Goal: Task Accomplishment & Management: Complete application form

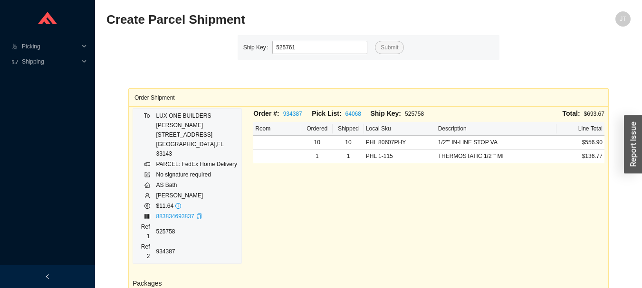
type input "525761"
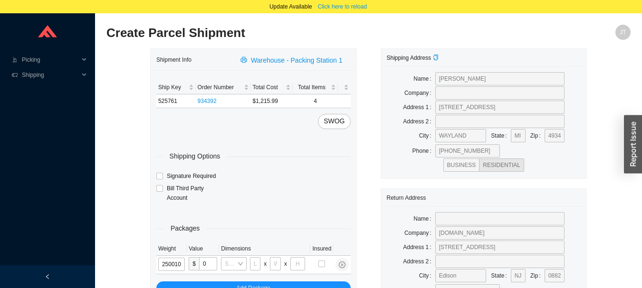
type input "25"
type input "30"
type input "24"
type input "12"
type input "25"
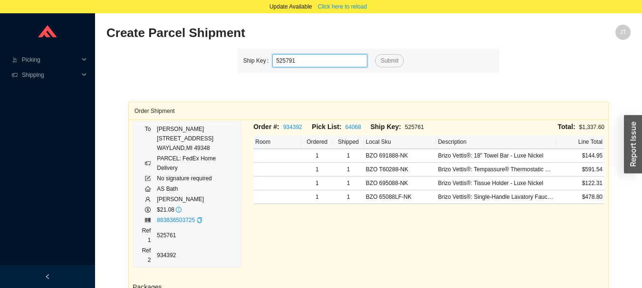
type input "525791"
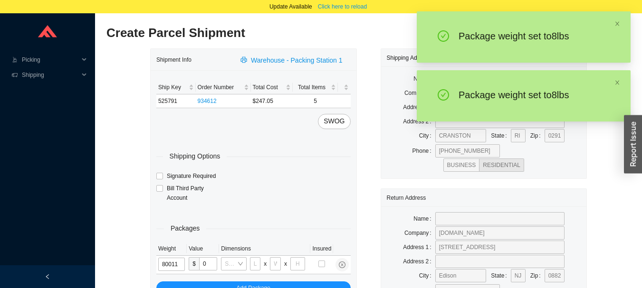
type input "8"
type input "14"
type input "7"
type input "8"
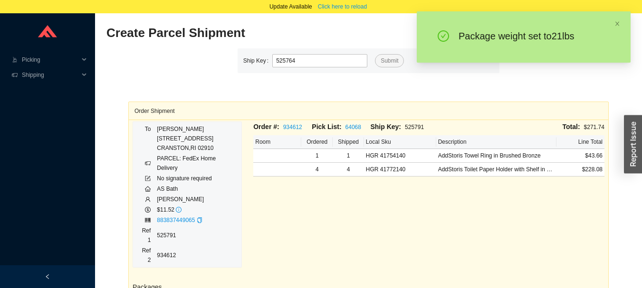
type input "525764"
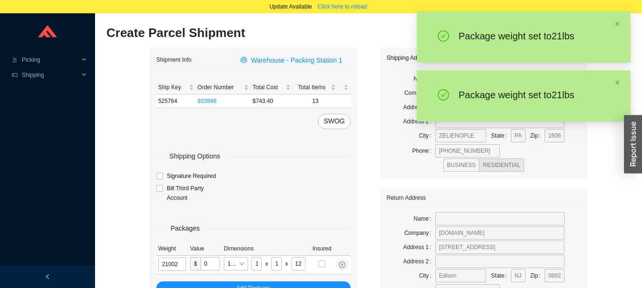
type input "21"
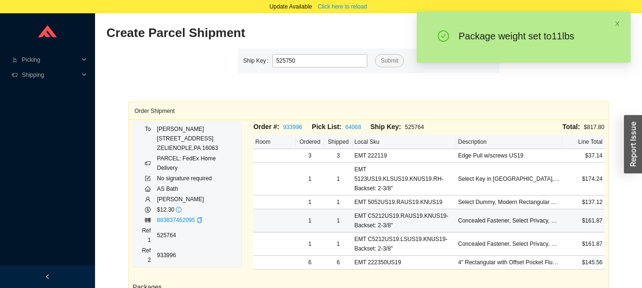
type input "525750"
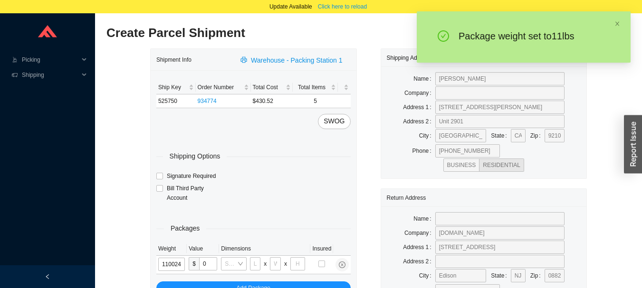
type input "11"
type input "28"
type input "19"
type input "6"
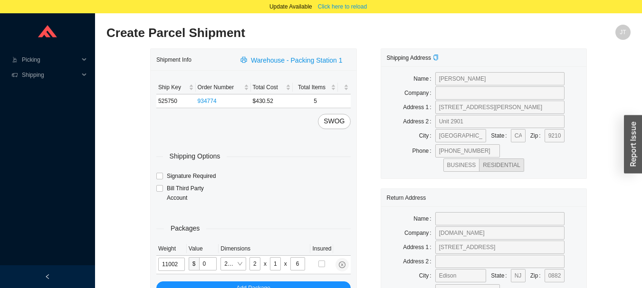
type input "11"
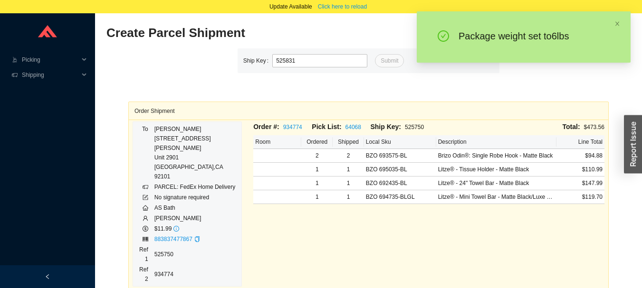
type input "525831"
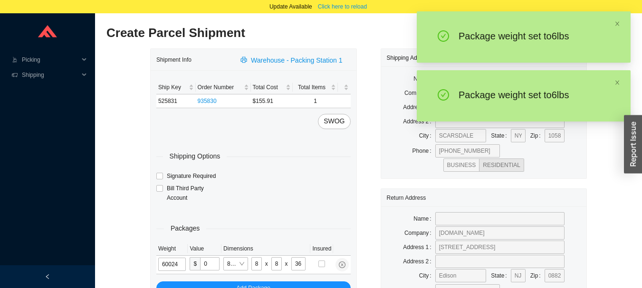
type input "6"
type input "28"
type input "19"
type input "6"
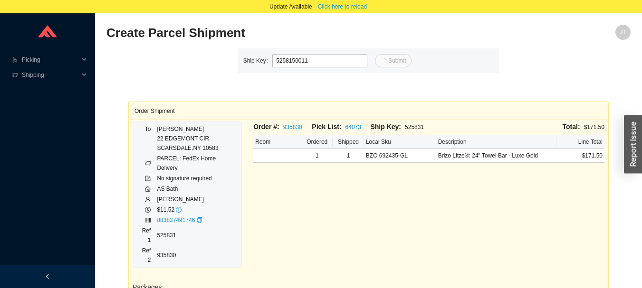
type input "11"
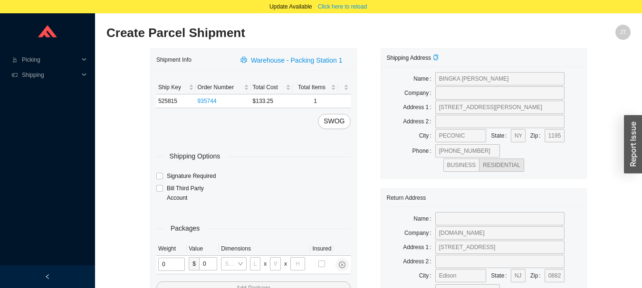
type input "2"
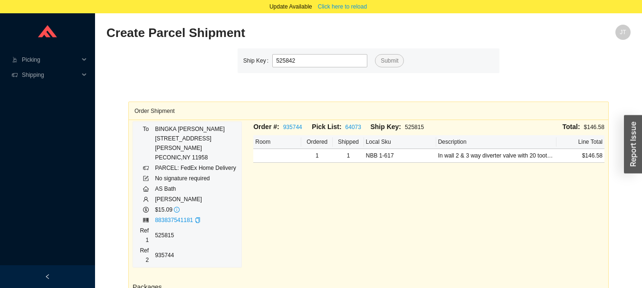
type input "525842"
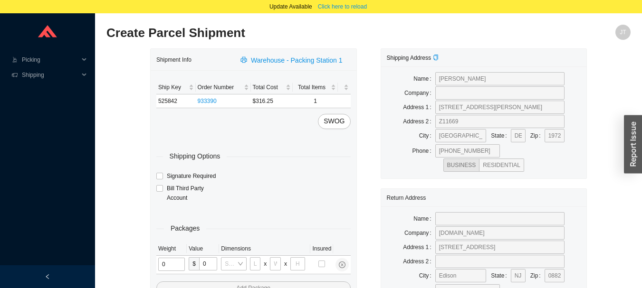
type input "1"
type input "18"
type input "5"
type input "36"
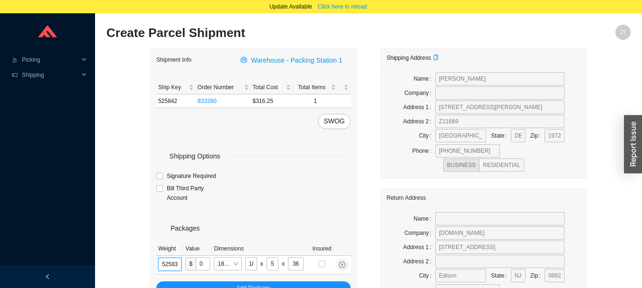
type input "525835"
type input "10"
type input "525835"
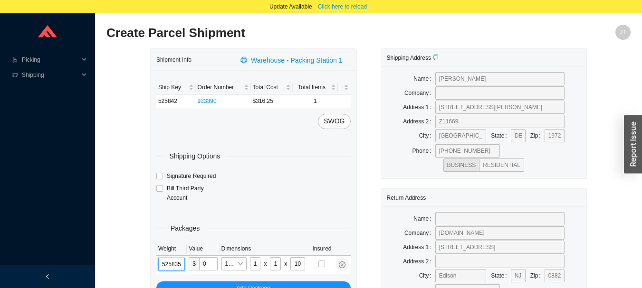
type input "14"
type input "7"
type input "525835"
type input "10"
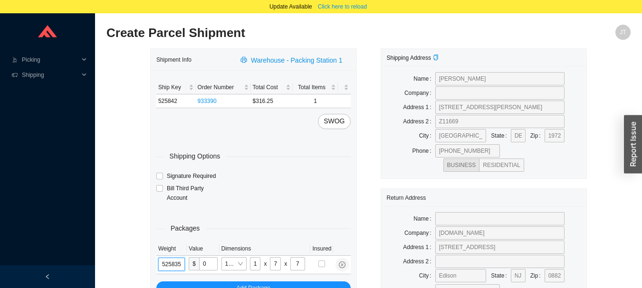
type input "10"
type input "525835"
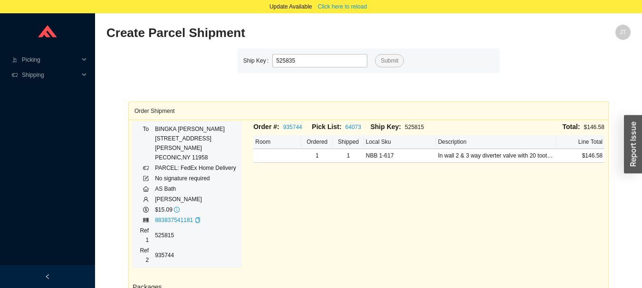
type input "525835"
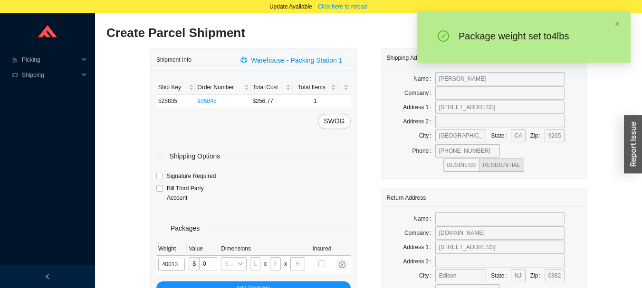
type input "4"
type input "10"
type input "4"
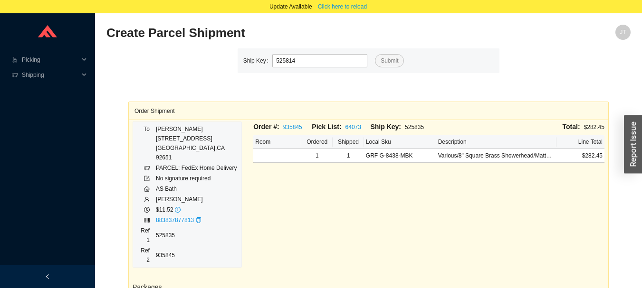
type input "525814"
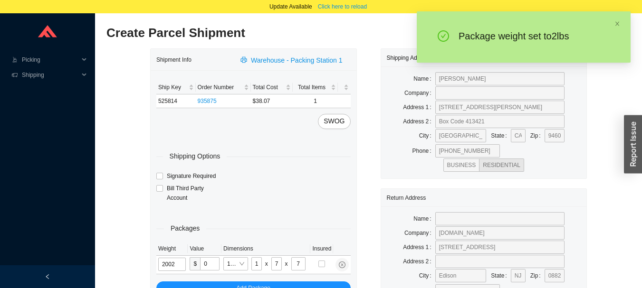
type input "2"
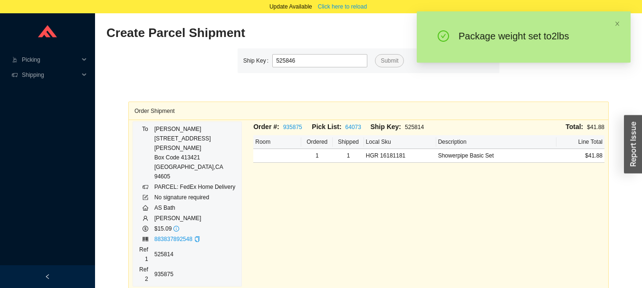
type input "525846"
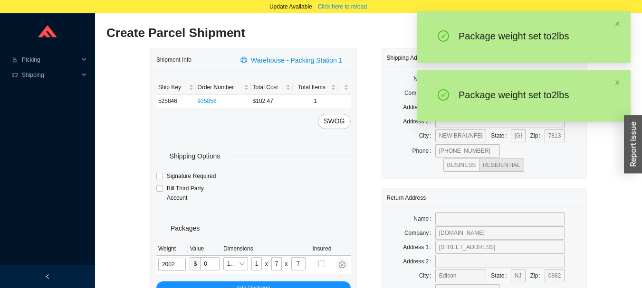
type input "2"
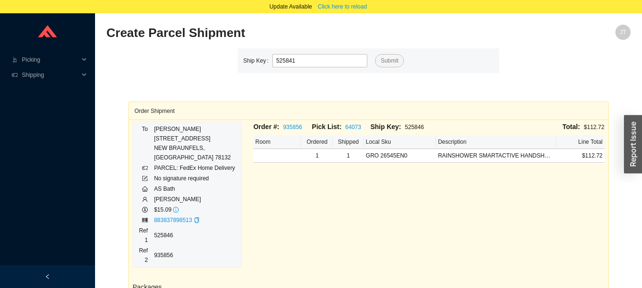
type input "525841"
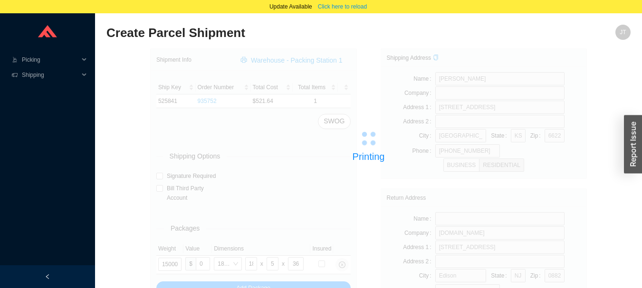
type input "525842"
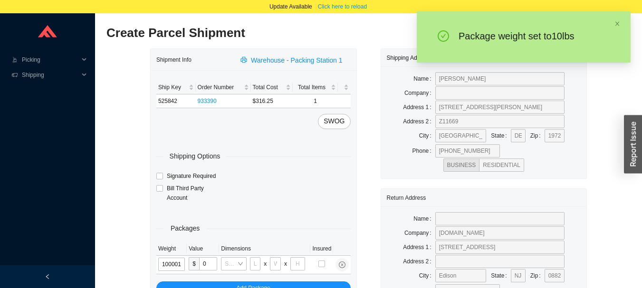
type input "10"
type input "18"
type input "5"
type input "36"
type input "10"
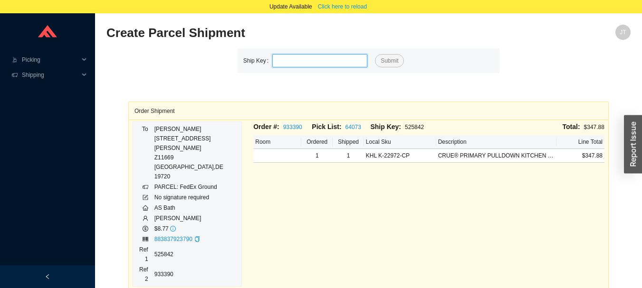
click at [338, 63] on input "tel" at bounding box center [319, 60] width 95 height 13
type input "525854"
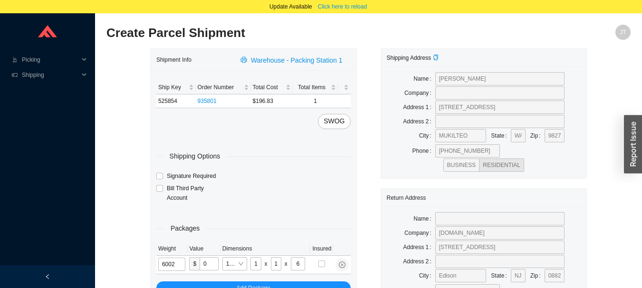
type input "6"
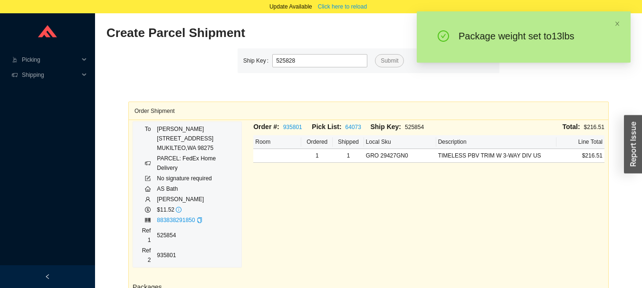
type input "525828"
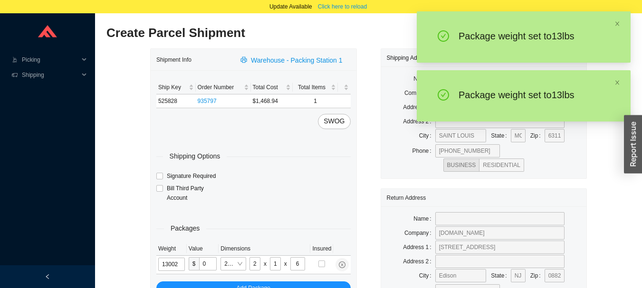
type input "13"
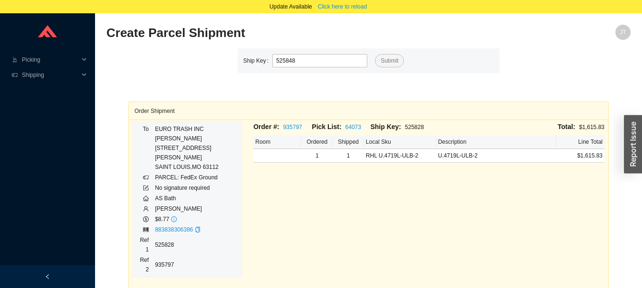
type input "525848"
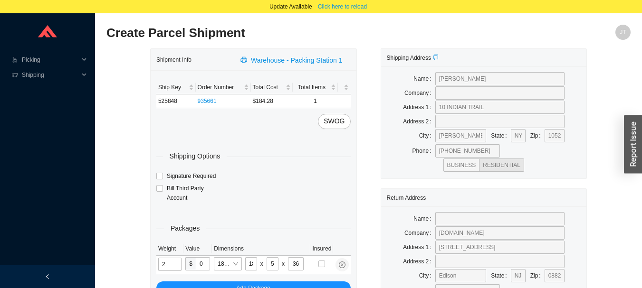
type input "11"
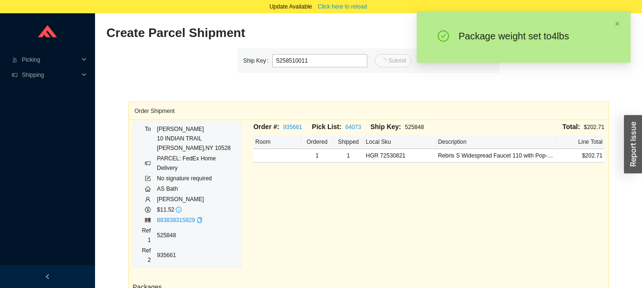
type input "11"
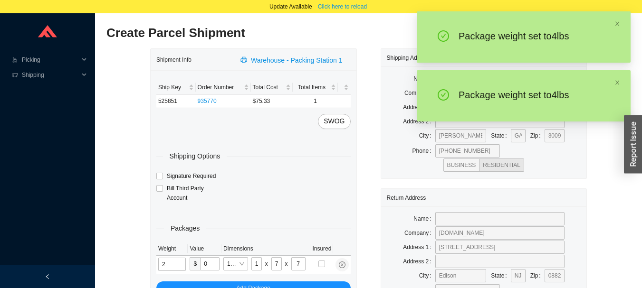
type input "4"
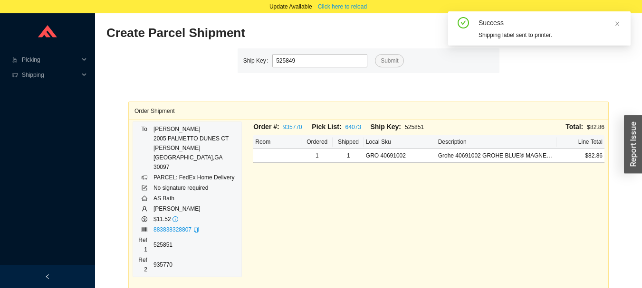
type input "525849"
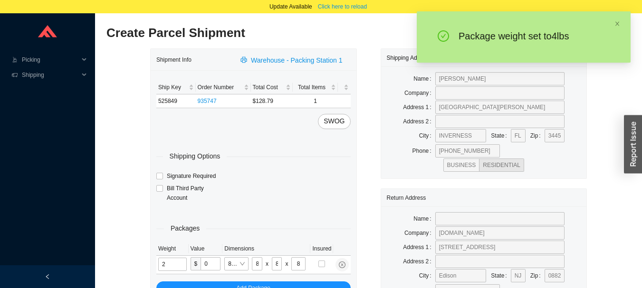
type input "4"
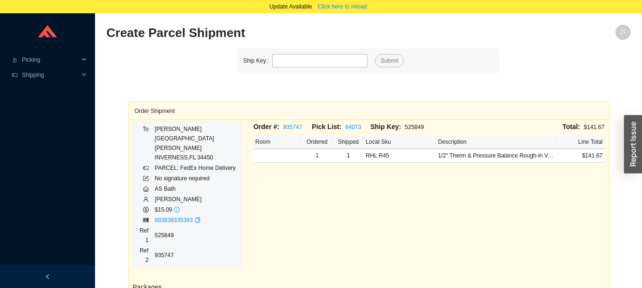
click at [19, 286] on div at bounding box center [47, 277] width 95 height 23
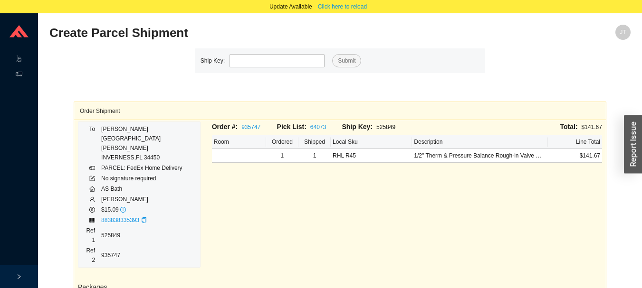
type input "525844"
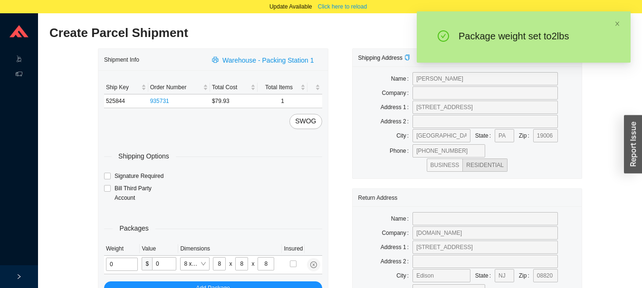
type input "2"
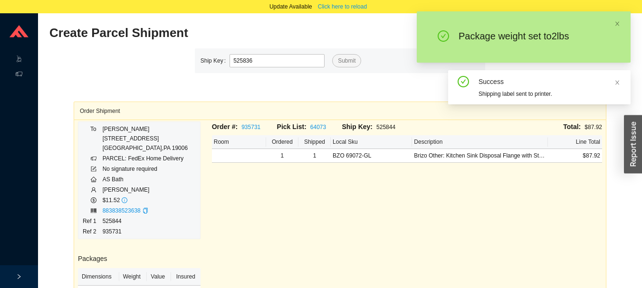
type input "525836"
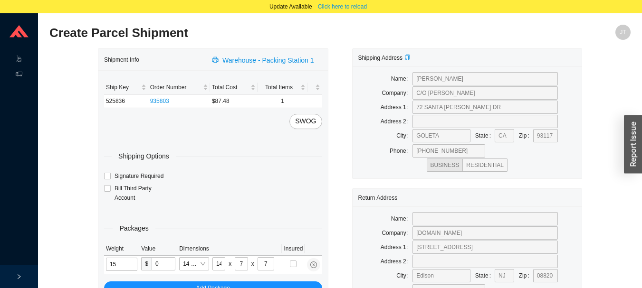
type input "3"
type input "8"
type input "3"
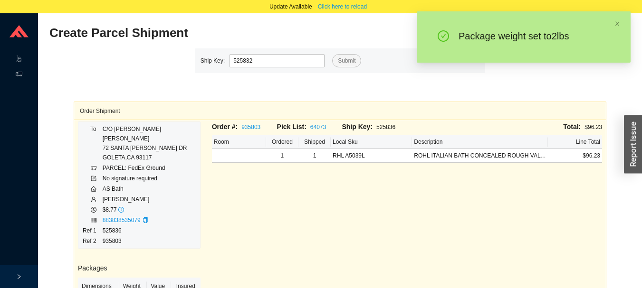
type input "525832"
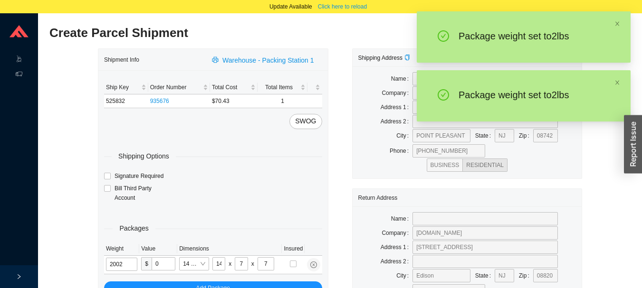
type input "2"
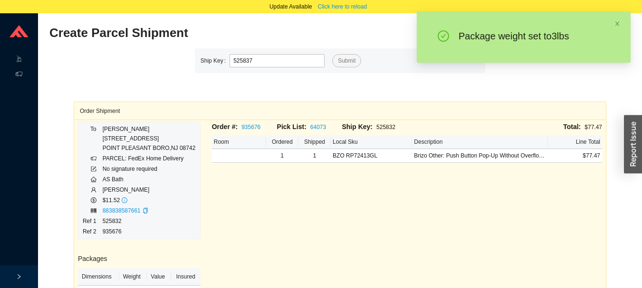
type input "525837"
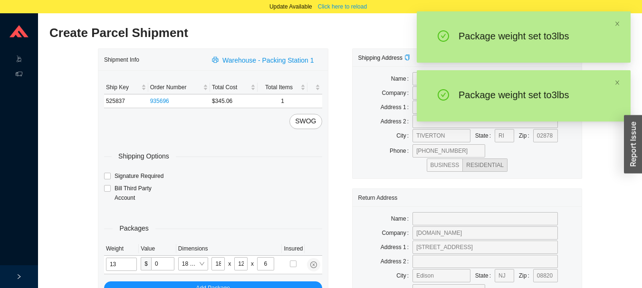
type input "3"
type input "10"
type input "3"
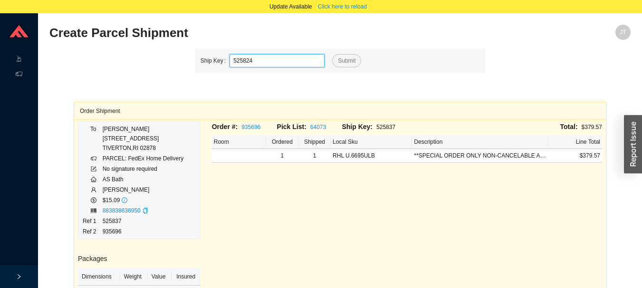
type input "525824"
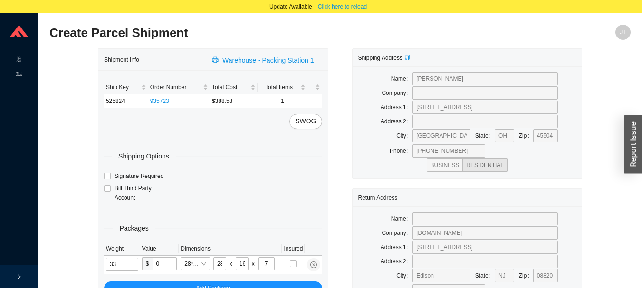
type input "10"
type input "24"
type input "14"
type input "4"
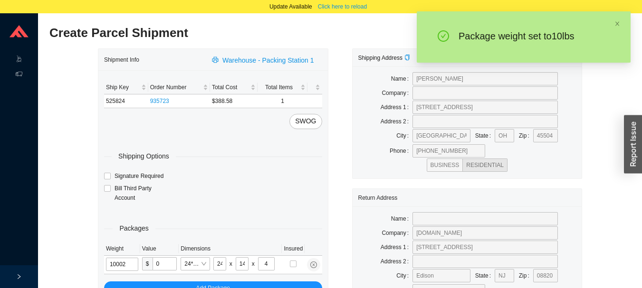
type input "10"
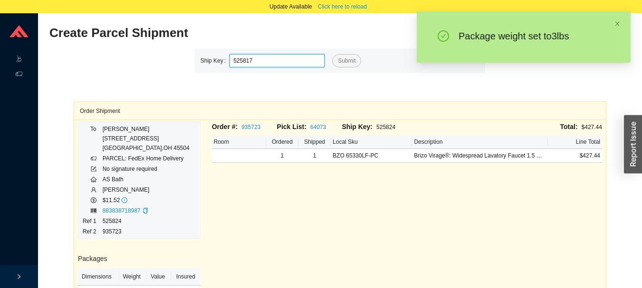
type input "525817"
click at [332, 54] on button "Submit" at bounding box center [346, 60] width 29 height 13
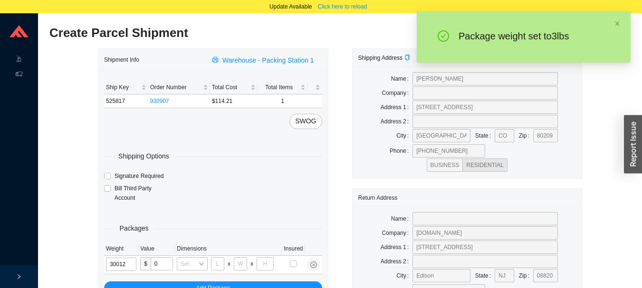
type input "3"
type input "18"
type input "12"
type input "6"
type input "3"
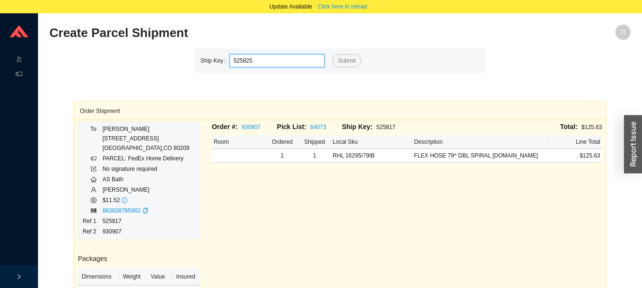
type input "525825"
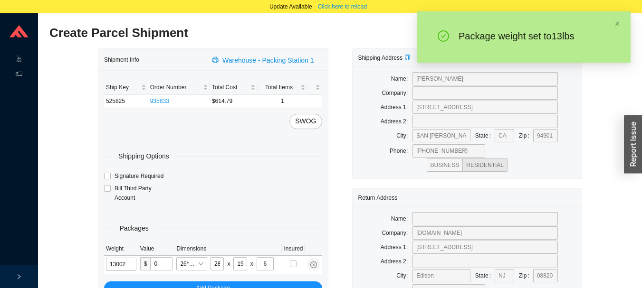
type input "13"
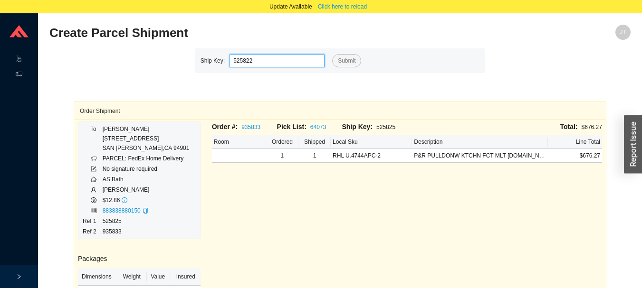
type input "525822"
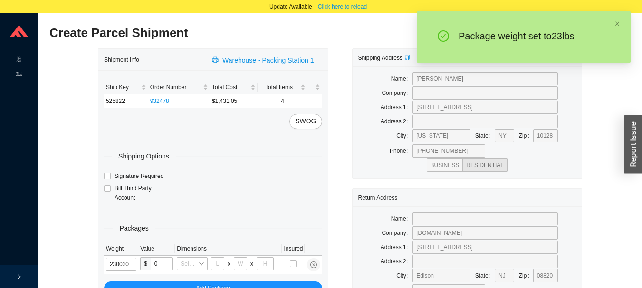
type input "23"
type input "26"
type input "20"
type input "12"
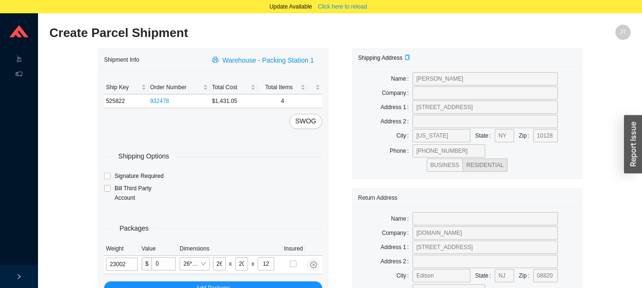
type input "23"
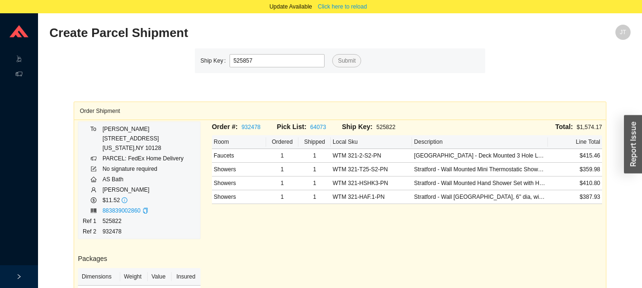
type input "525857"
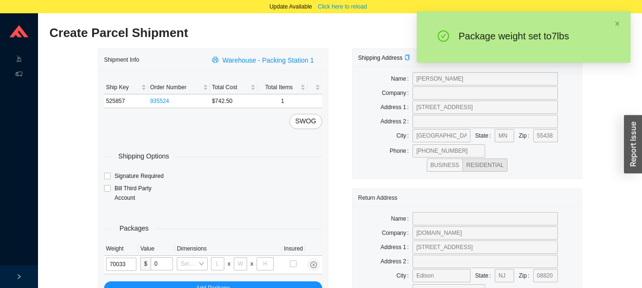
type input "7"
type input "24"
type input "14"
type input "4"
type input "7"
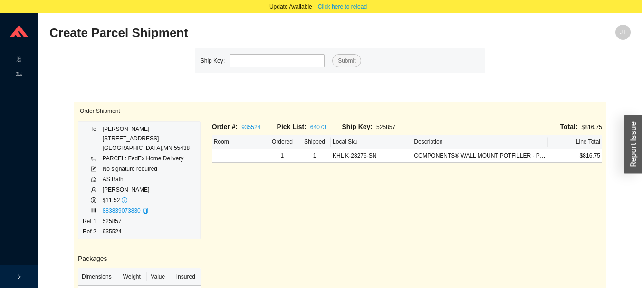
click at [228, 192] on div "Order #: 935524 Pick List: 64073 Ship Key: 525857 Total: $816.75 Room Ordered S…" at bounding box center [406, 261] width 401 height 279
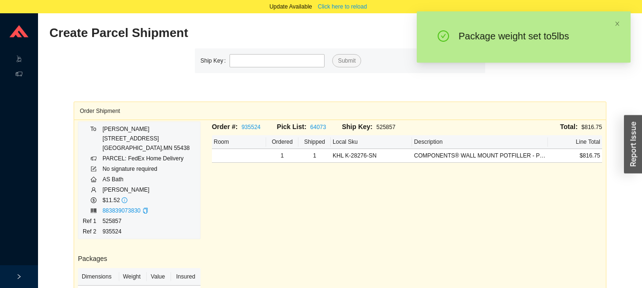
type input "525853"
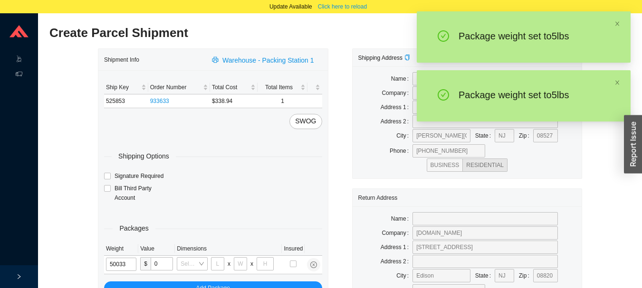
type input "5"
type input "24"
type input "14"
type input "4"
type input "5"
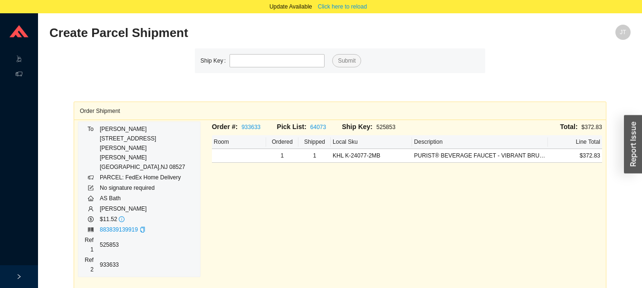
click at [242, 107] on div "Order Shipment" at bounding box center [340, 111] width 520 height 18
click at [242, 124] on link "933633" at bounding box center [250, 127] width 19 height 7
type input "525850"
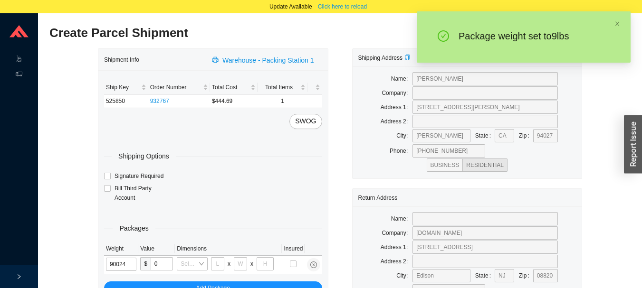
type input "9"
type input "28"
type input "19"
type input "6"
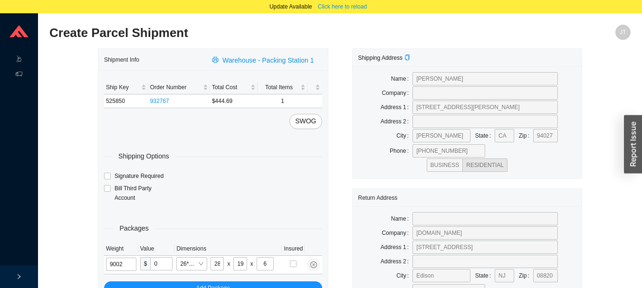
type input "9"
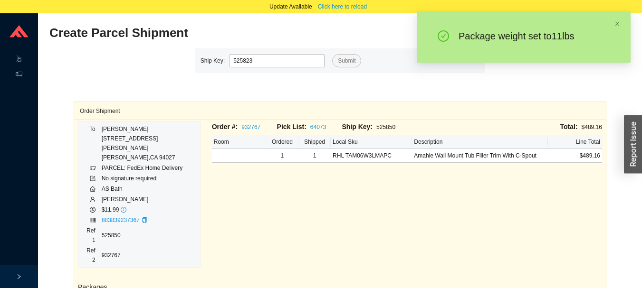
type input "525823"
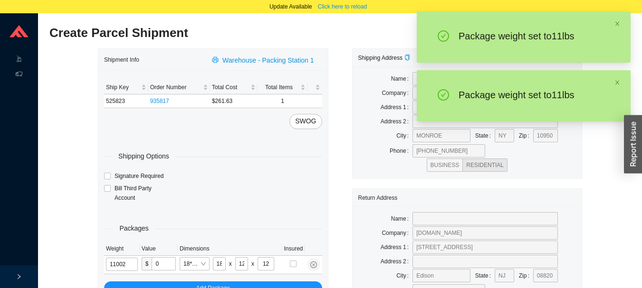
type input "11"
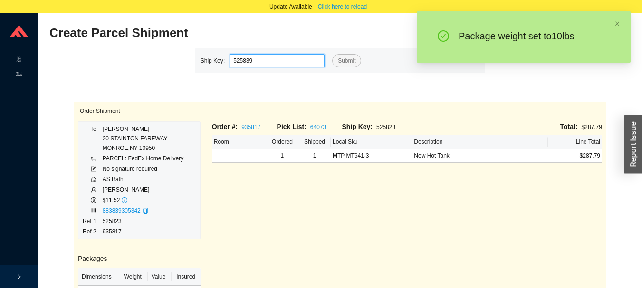
type input "525839"
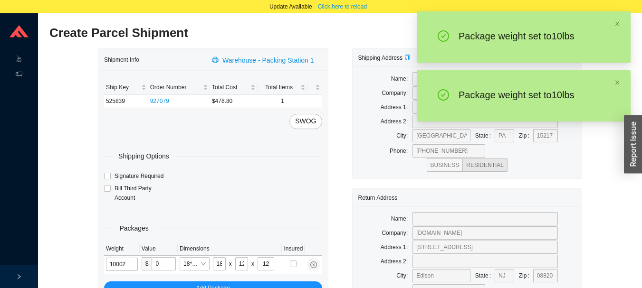
type input "10"
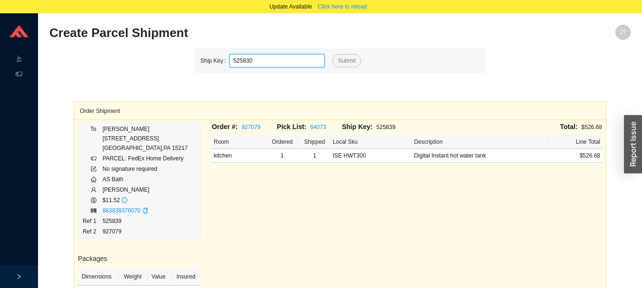
type input "525830"
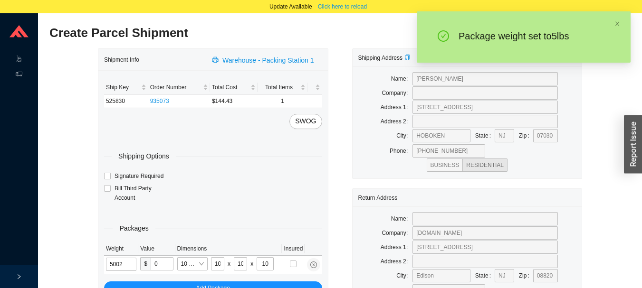
type input "5"
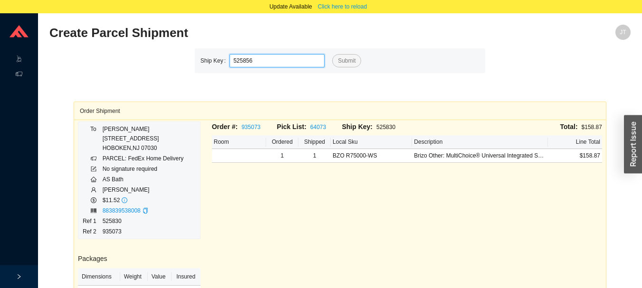
type input "525856"
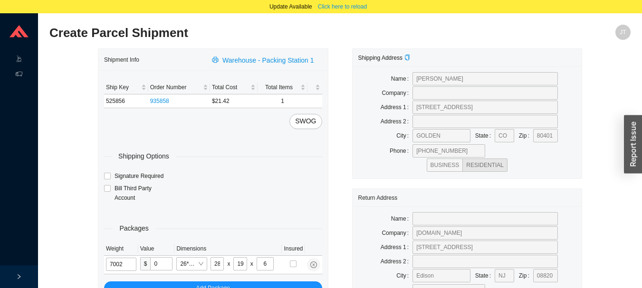
type input "7"
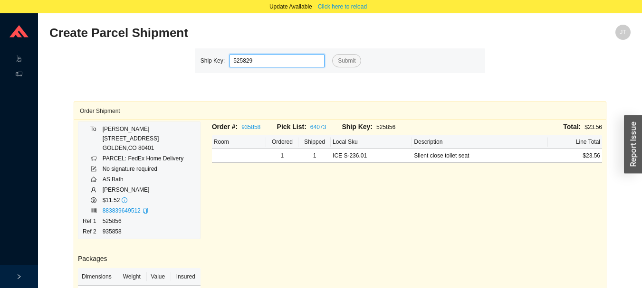
type input "525829"
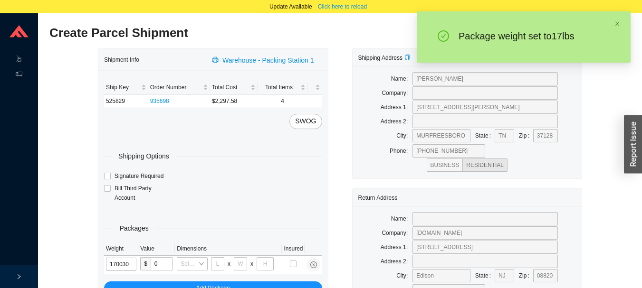
type input "17"
type input "26"
type input "20"
type input "12"
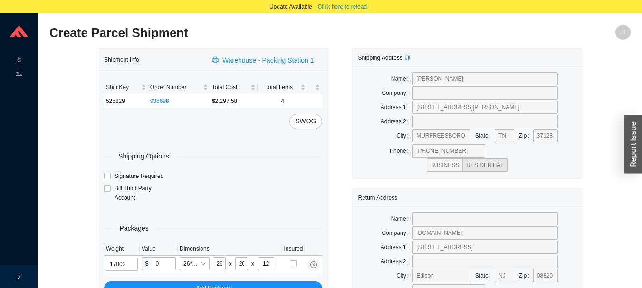
type input "17"
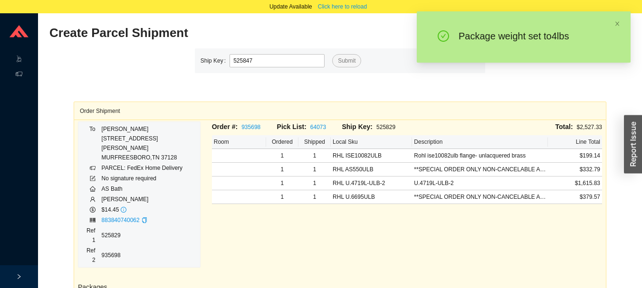
type input "525847"
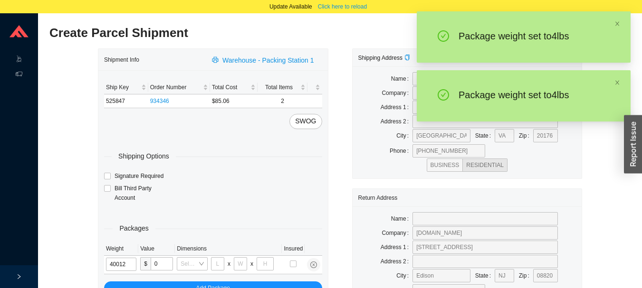
type input "4"
type input "18"
type input "12"
type input "6"
type input "4"
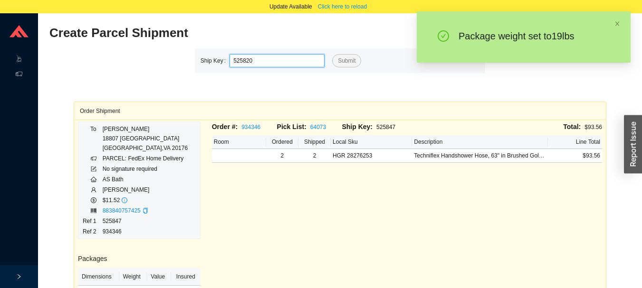
type input "525820"
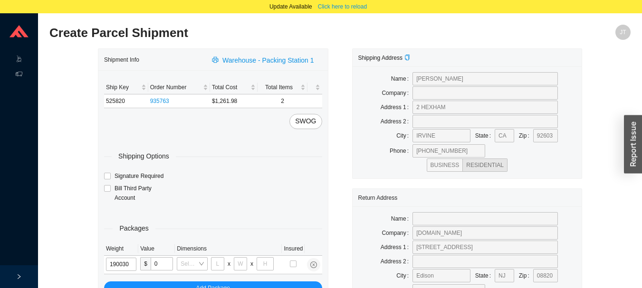
type input "19"
type input "26"
type input "20"
type input "12"
type input "19"
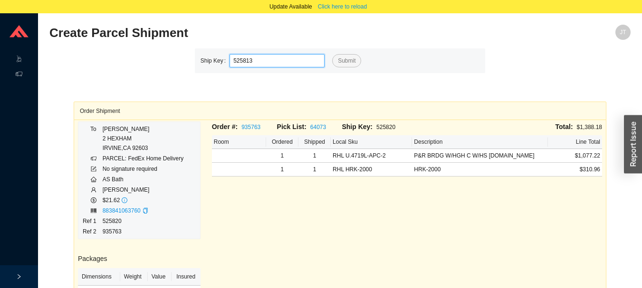
type input "525813"
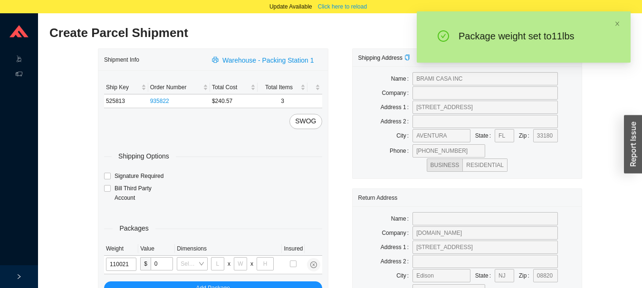
type input "11"
type input "18"
type input "12"
type input "11"
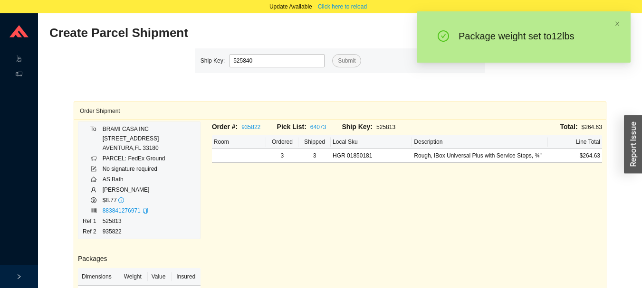
type input "525840"
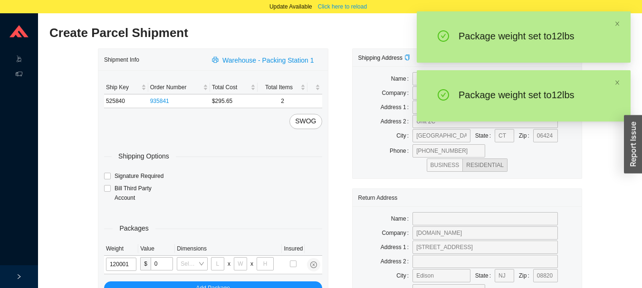
type input "12"
type input "18"
type input "5"
type input "36"
type input "12"
